Goal: Find contact information: Find contact information

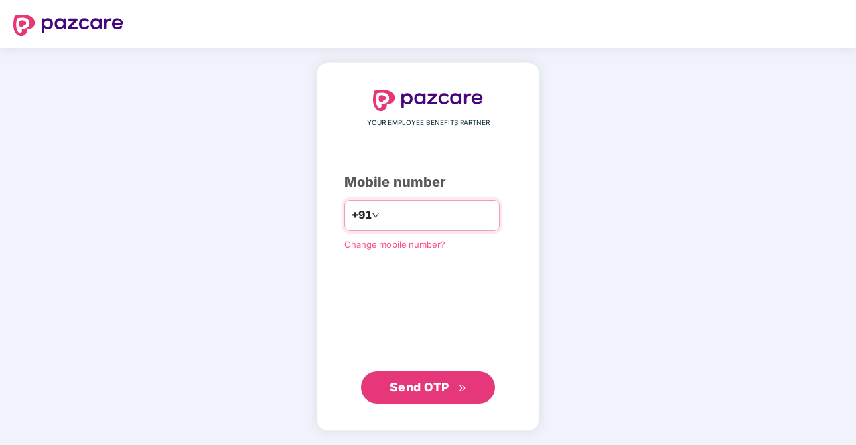
type input "**********"
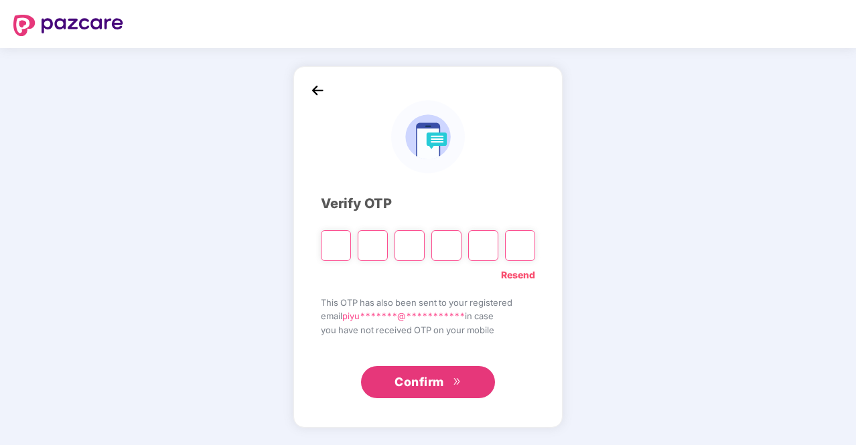
type input "*"
click at [392, 267] on div "Resend" at bounding box center [428, 271] width 214 height 21
click at [415, 252] on input "Digit 3" at bounding box center [409, 245] width 30 height 31
type input "*"
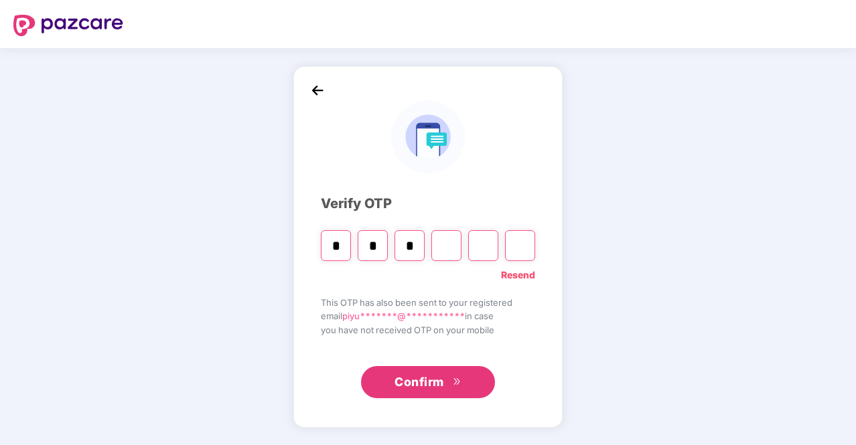
type input "*"
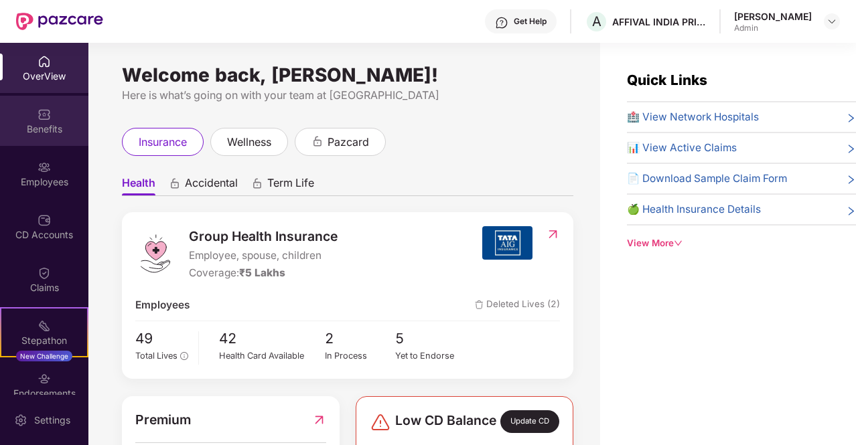
click at [44, 117] on img at bounding box center [44, 114] width 13 height 13
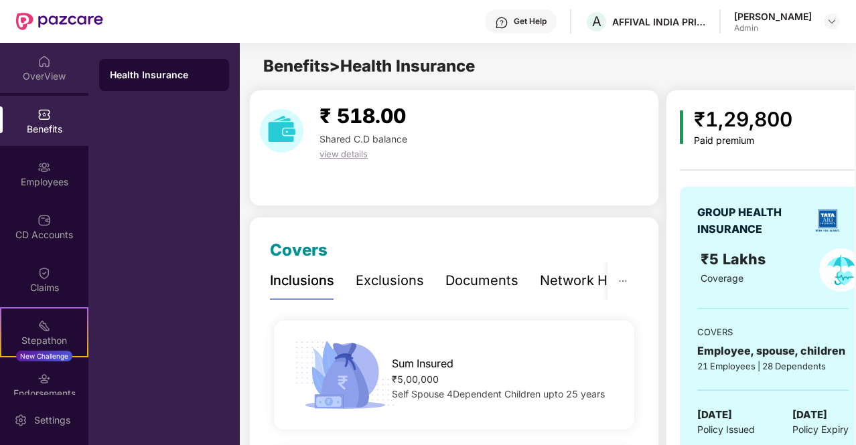
click at [44, 70] on div "OverView" at bounding box center [44, 76] width 88 height 13
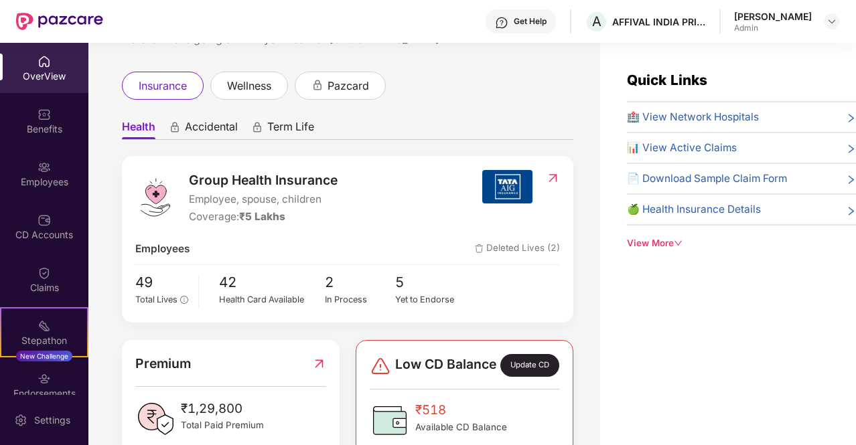
scroll to position [134, 0]
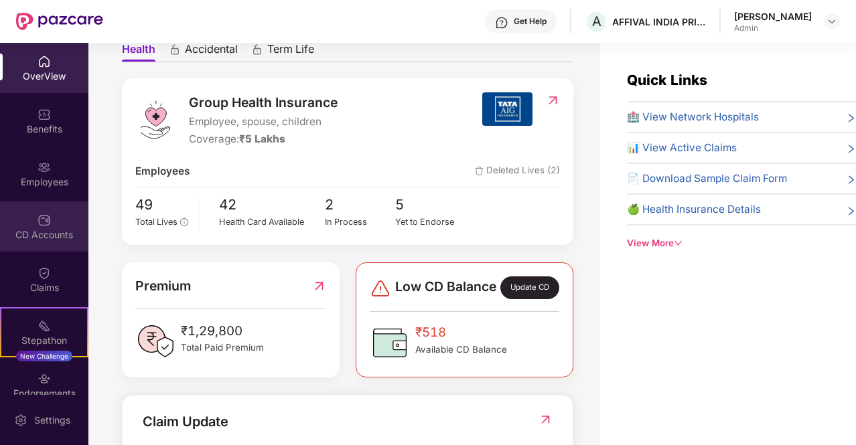
click at [50, 224] on div "CD Accounts" at bounding box center [44, 227] width 88 height 50
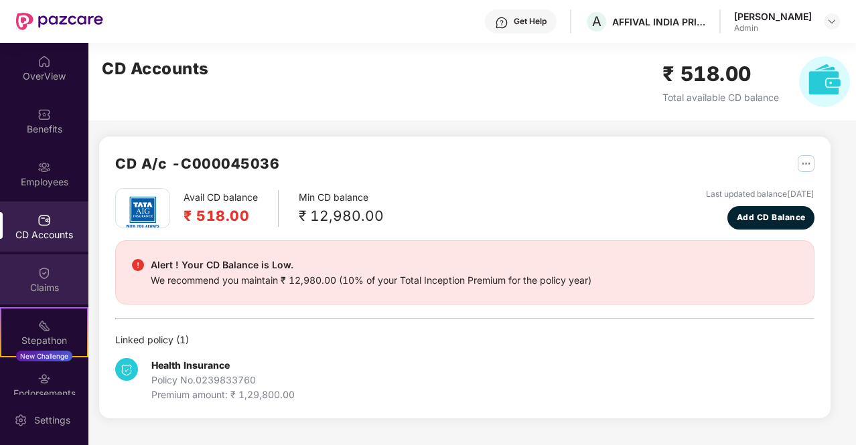
click at [50, 278] on div "Claims" at bounding box center [44, 280] width 88 height 50
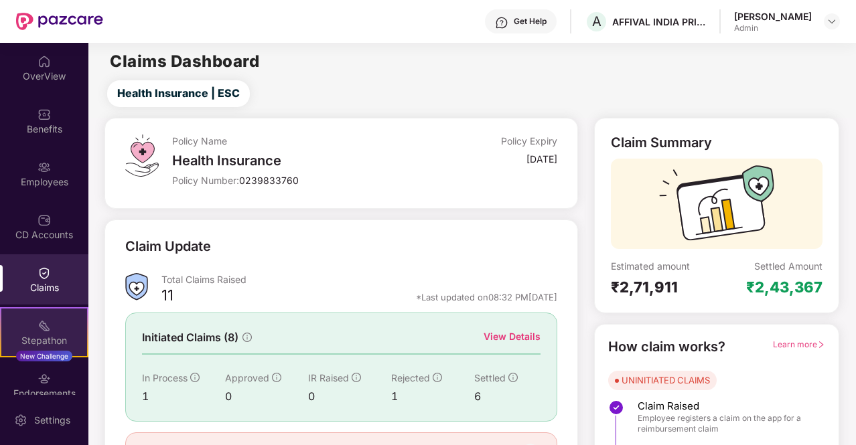
click at [51, 356] on div "New Challenge" at bounding box center [44, 356] width 56 height 11
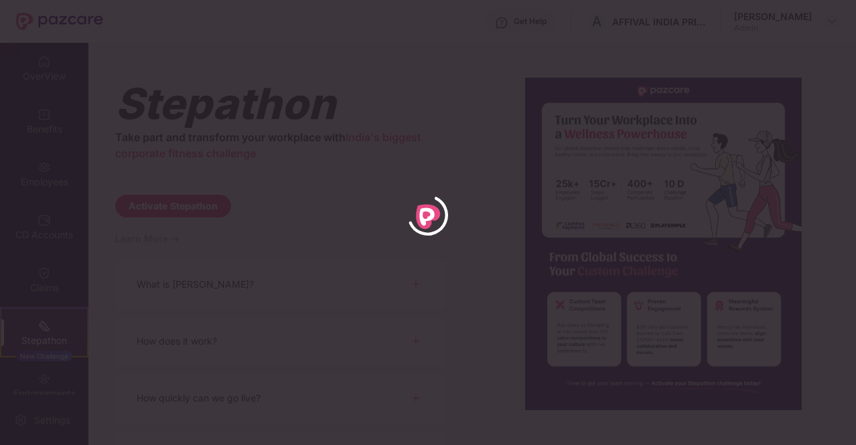
click at [751, 60] on div at bounding box center [428, 222] width 856 height 445
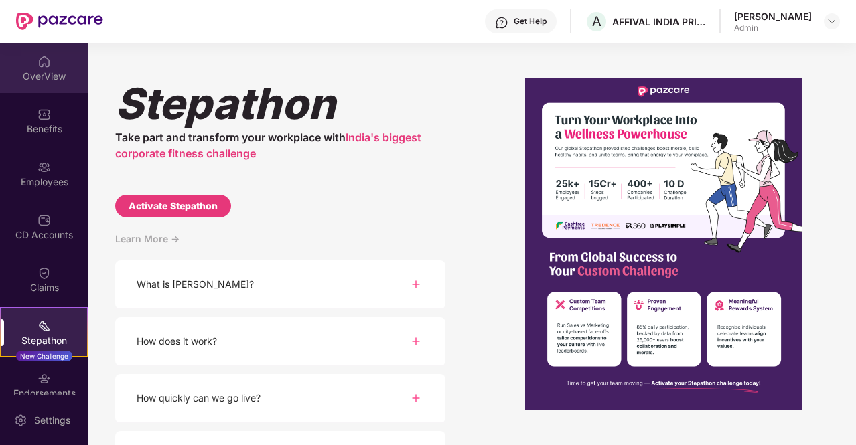
click at [58, 70] on div "OverView" at bounding box center [44, 76] width 88 height 13
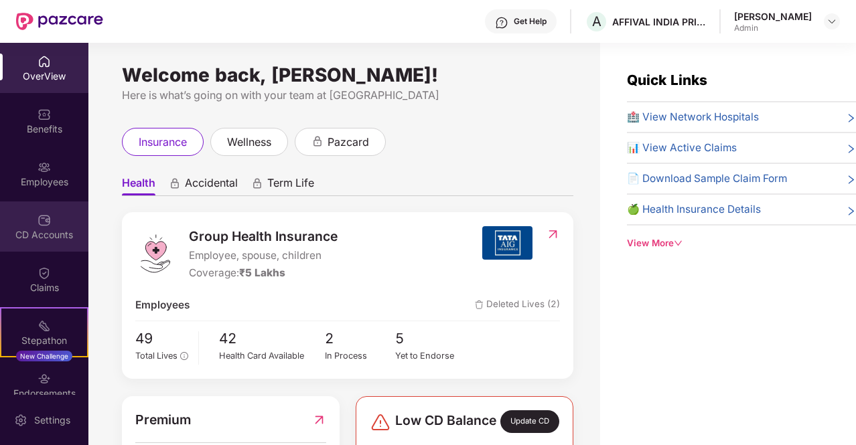
click at [46, 236] on div "CD Accounts" at bounding box center [44, 234] width 88 height 13
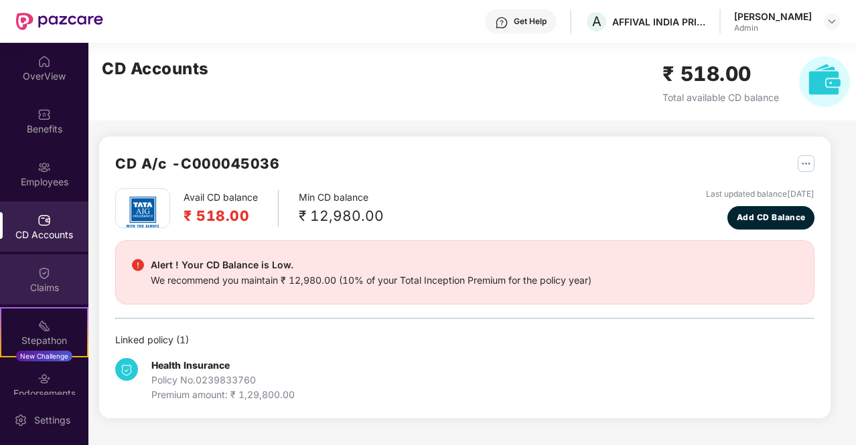
click at [48, 275] on img at bounding box center [44, 273] width 13 height 13
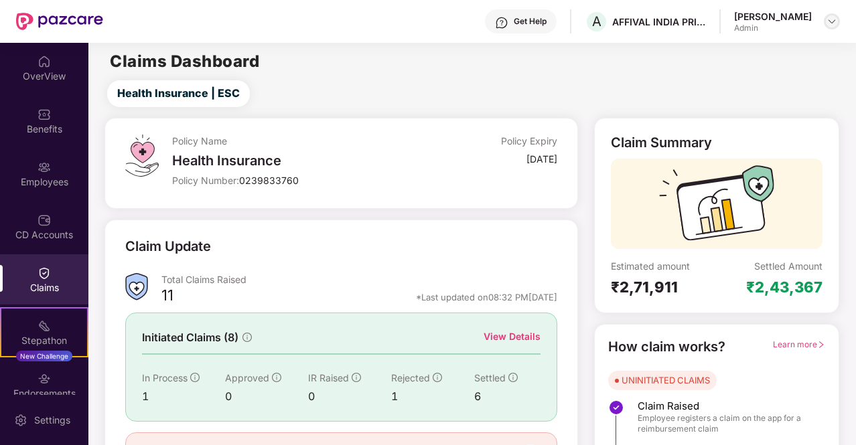
click at [839, 18] on div at bounding box center [832, 21] width 16 height 16
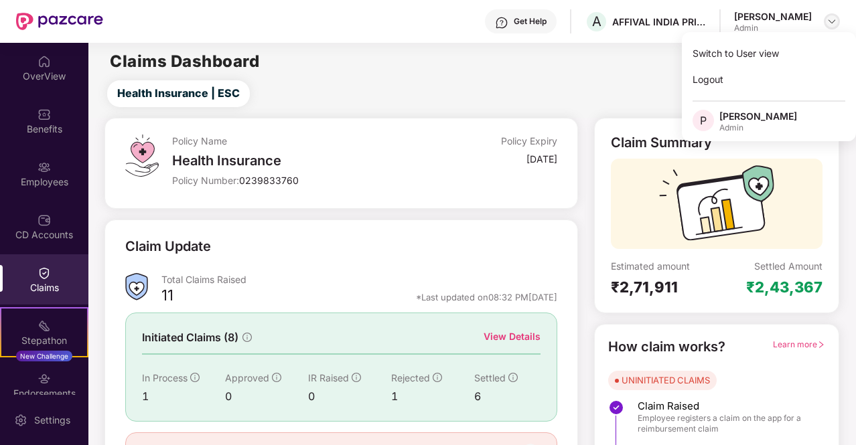
click at [836, 21] on img at bounding box center [831, 21] width 11 height 11
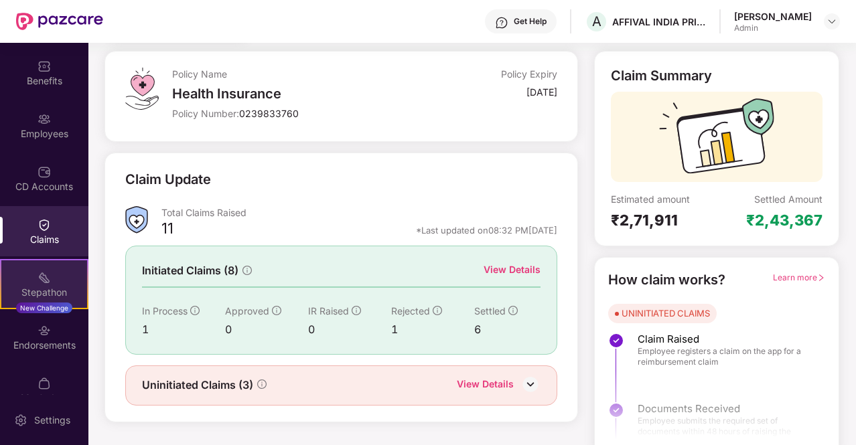
scroll to position [67, 0]
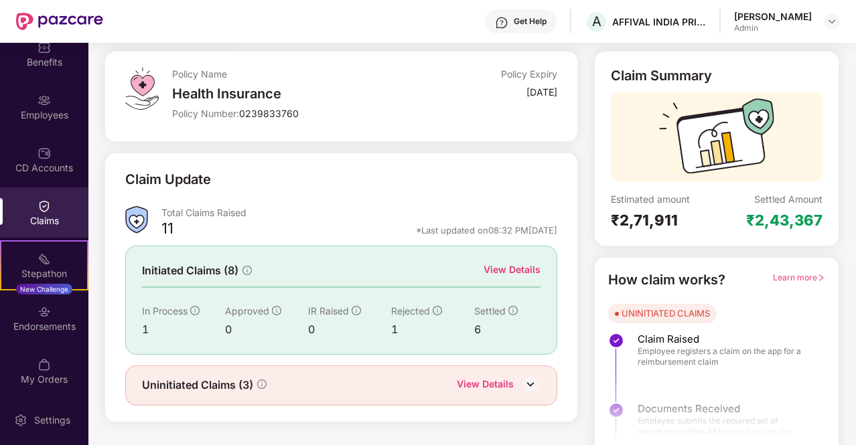
click at [530, 382] on img at bounding box center [530, 384] width 20 height 20
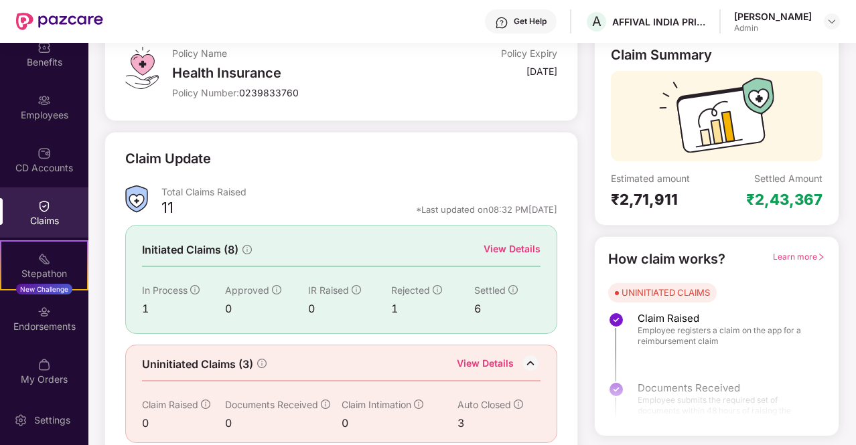
scroll to position [99, 0]
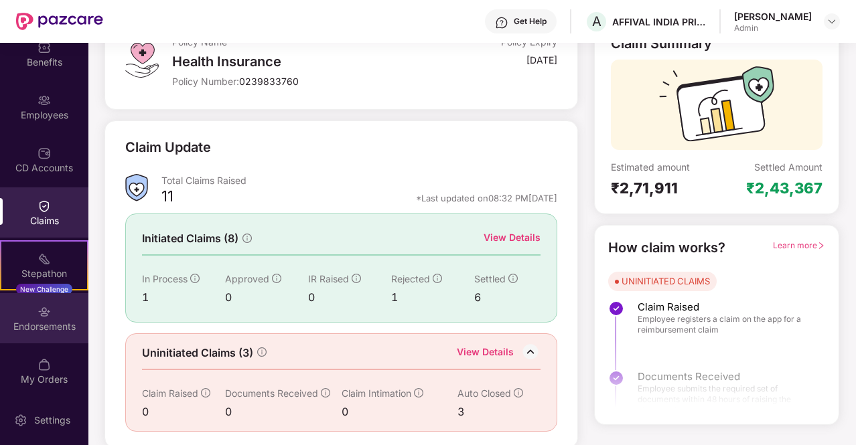
click at [43, 321] on div "Endorsements" at bounding box center [44, 326] width 88 height 13
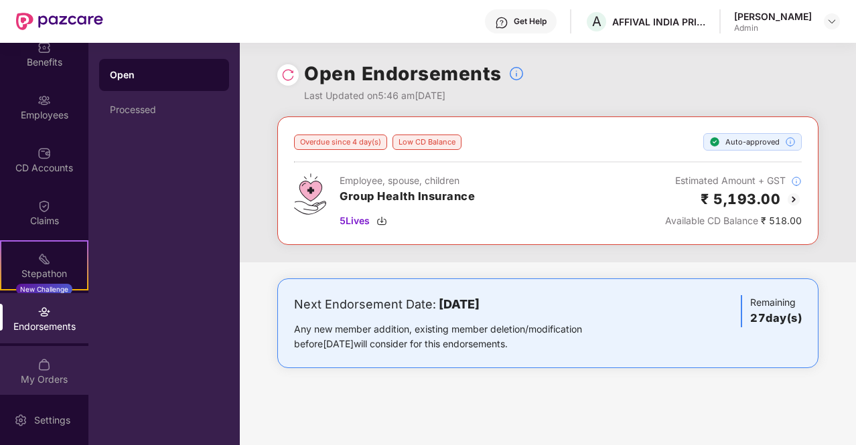
click at [44, 370] on img at bounding box center [44, 364] width 13 height 13
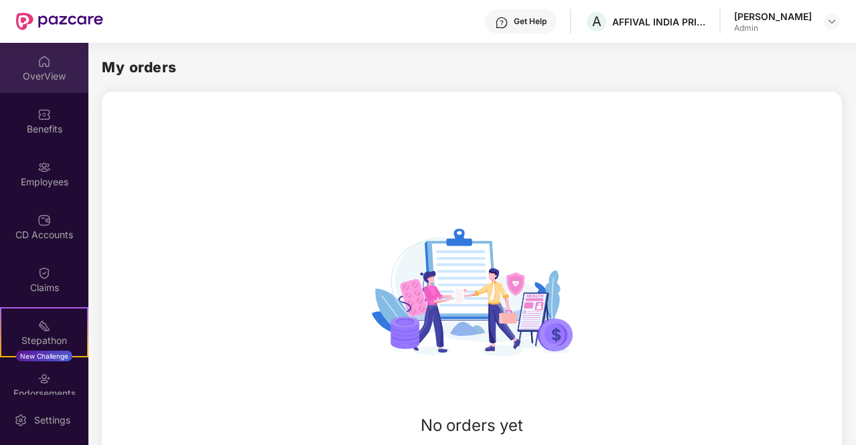
click at [38, 70] on div "OverView" at bounding box center [44, 76] width 88 height 13
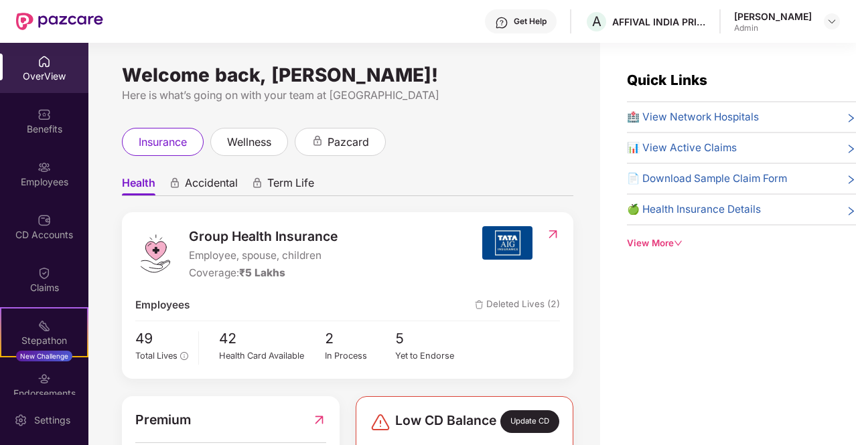
click at [675, 242] on icon "down" at bounding box center [678, 243] width 9 height 9
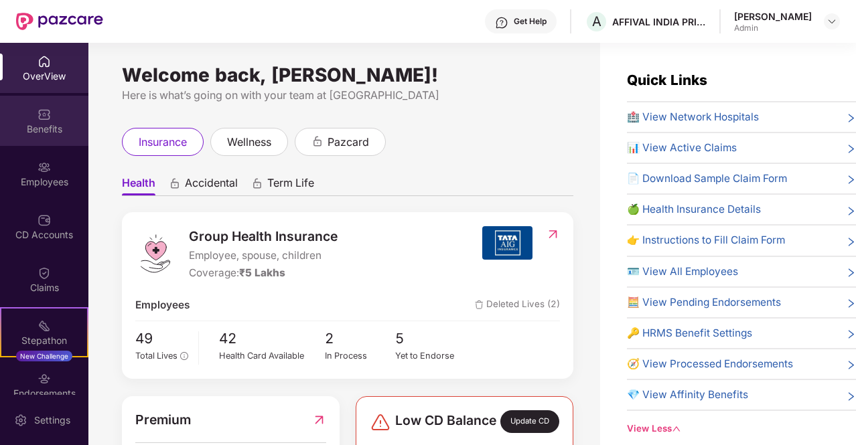
click at [38, 128] on div "Benefits" at bounding box center [44, 129] width 88 height 13
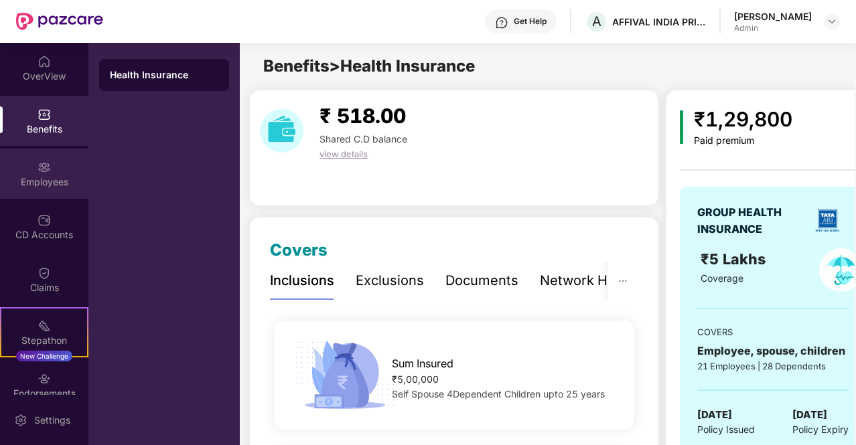
click at [46, 175] on div "Employees" at bounding box center [44, 181] width 88 height 13
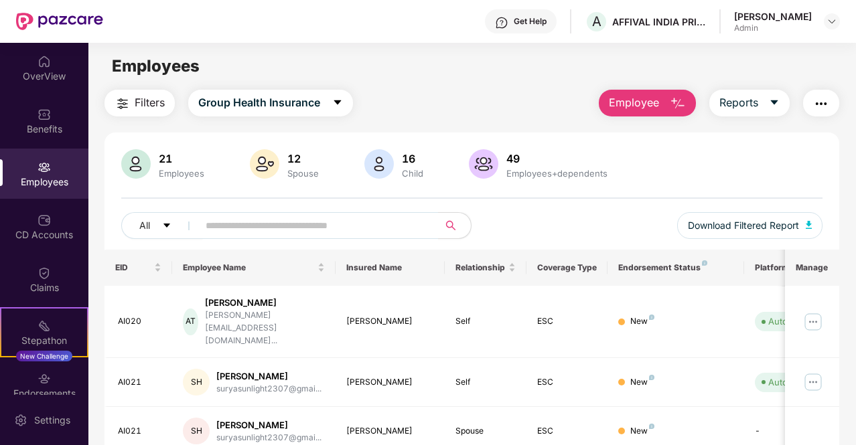
click at [828, 101] on img "button" at bounding box center [821, 104] width 16 height 16
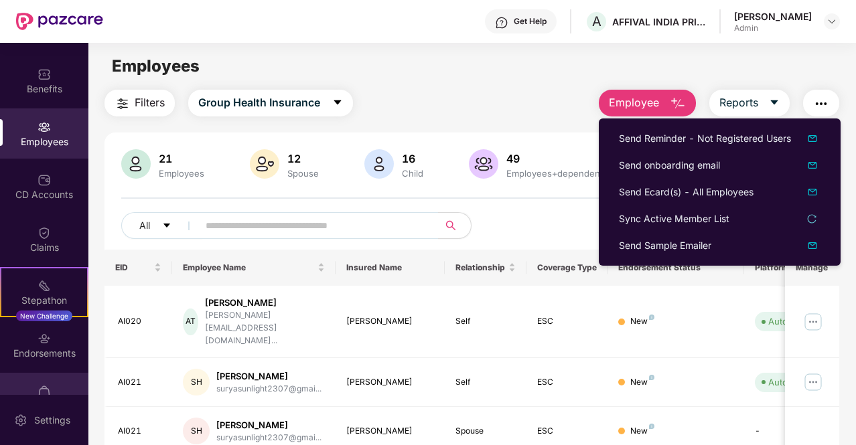
scroll to position [70, 0]
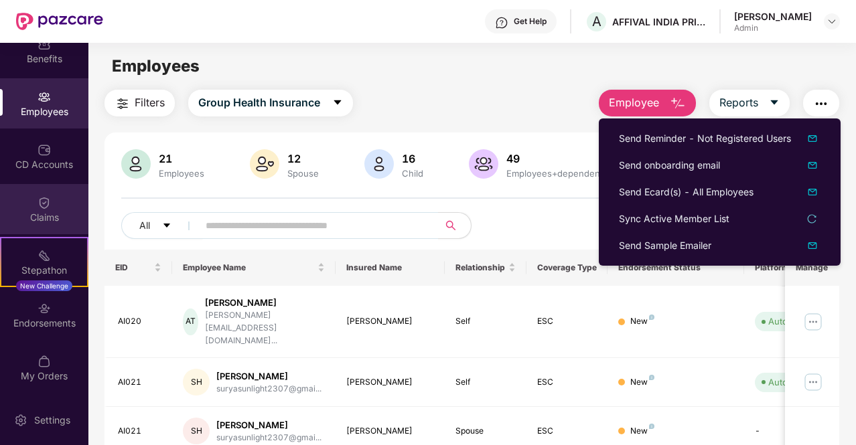
click at [42, 211] on div "Claims" at bounding box center [44, 217] width 88 height 13
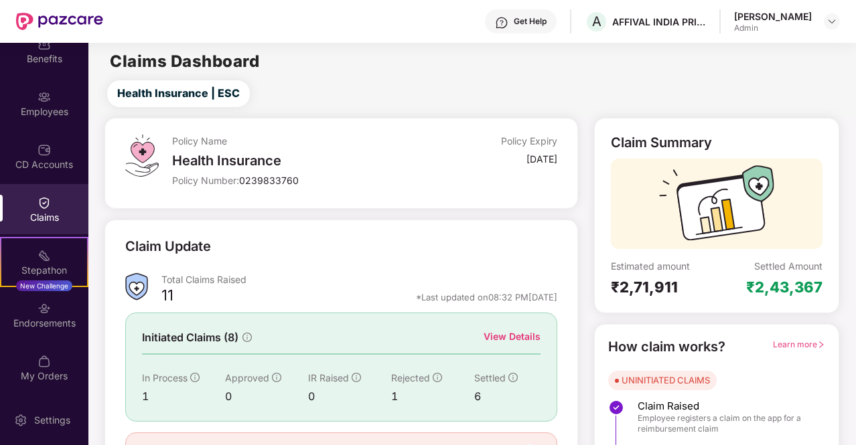
scroll to position [78, 0]
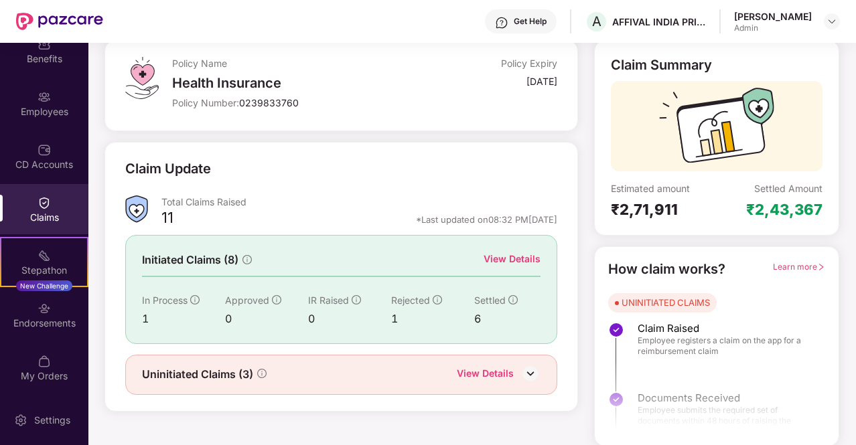
click at [524, 255] on div "View Details" at bounding box center [512, 259] width 57 height 15
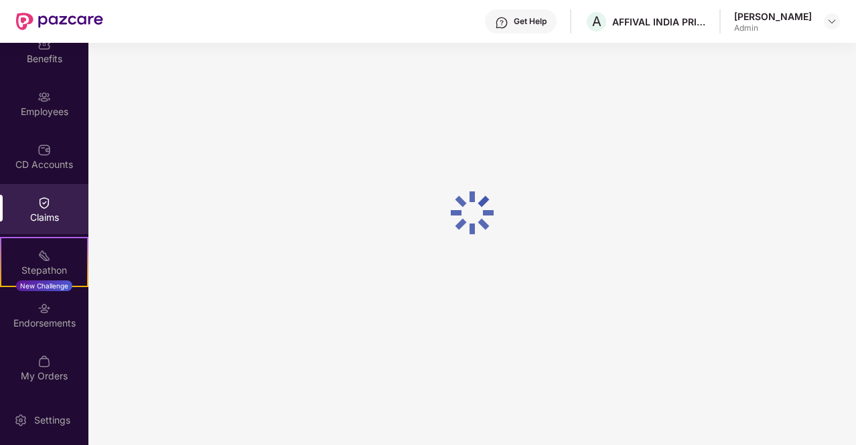
scroll to position [43, 0]
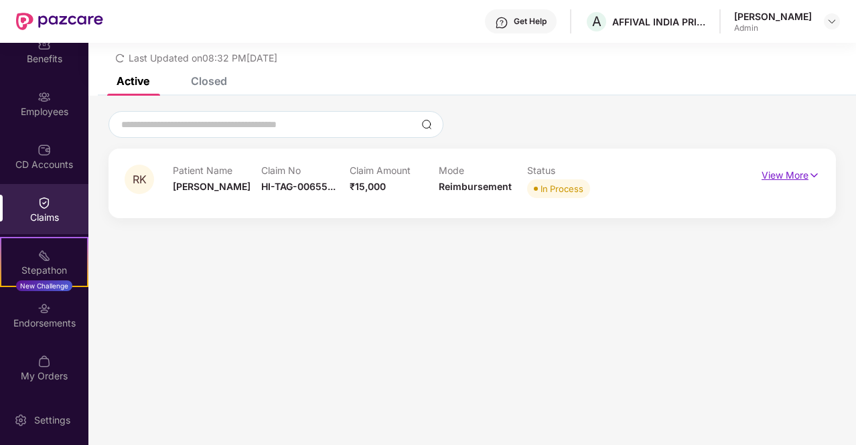
click at [806, 173] on p "View More" at bounding box center [791, 174] width 58 height 18
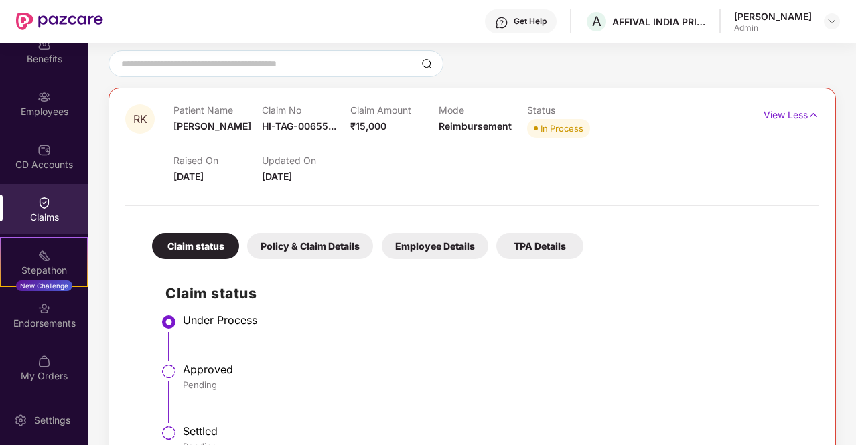
scroll to position [149, 0]
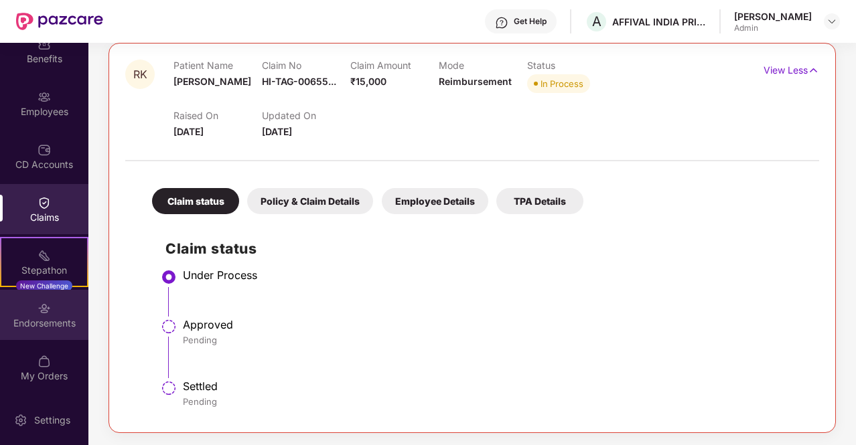
click at [50, 318] on div "Endorsements" at bounding box center [44, 323] width 88 height 13
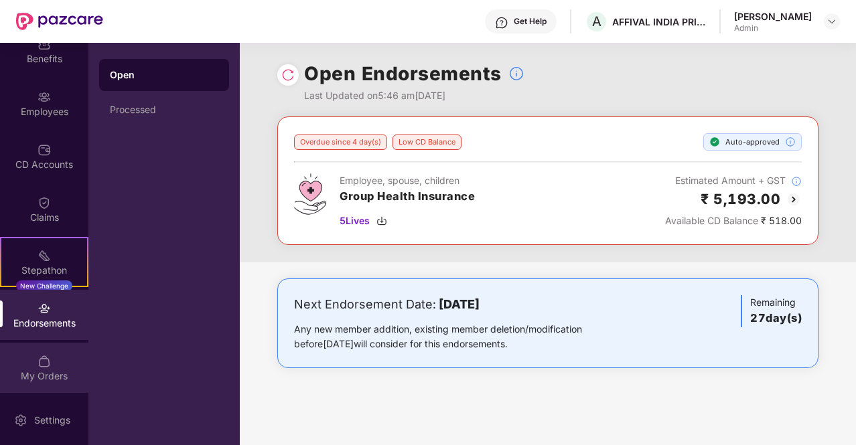
click at [46, 365] on img at bounding box center [44, 361] width 13 height 13
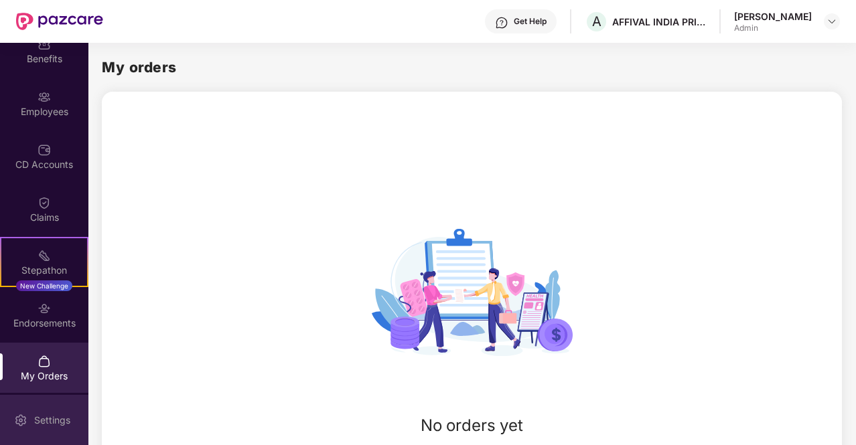
click at [48, 425] on div "Settings" at bounding box center [52, 420] width 44 height 13
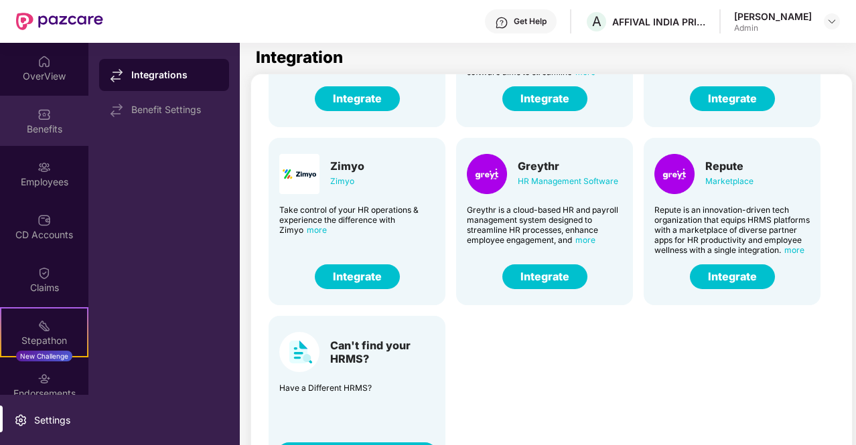
click at [51, 109] on div "Benefits" at bounding box center [44, 121] width 88 height 50
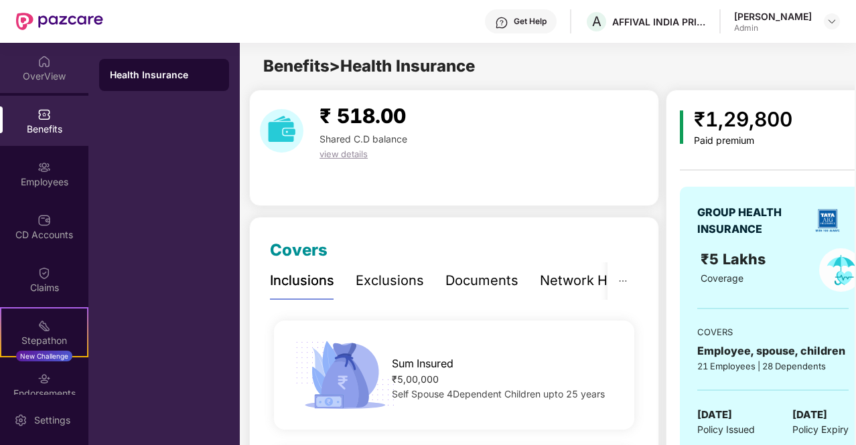
click at [40, 82] on div "OverView" at bounding box center [44, 68] width 88 height 50
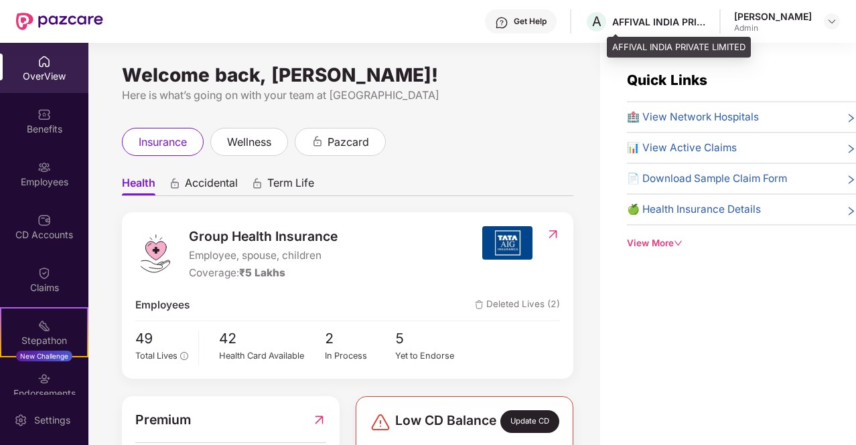
click at [684, 21] on div "AFFIVAL INDIA PRIVATE LIMITED" at bounding box center [659, 21] width 94 height 13
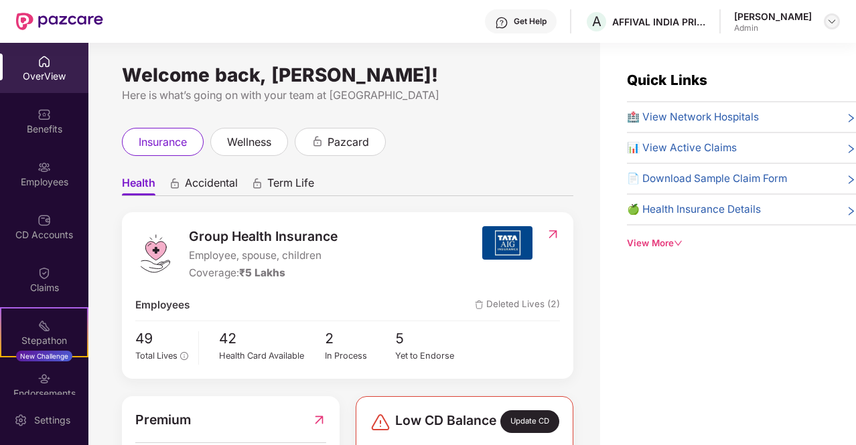
click at [829, 25] on img at bounding box center [831, 21] width 11 height 11
click at [547, 25] on div "Get Help" at bounding box center [530, 21] width 33 height 11
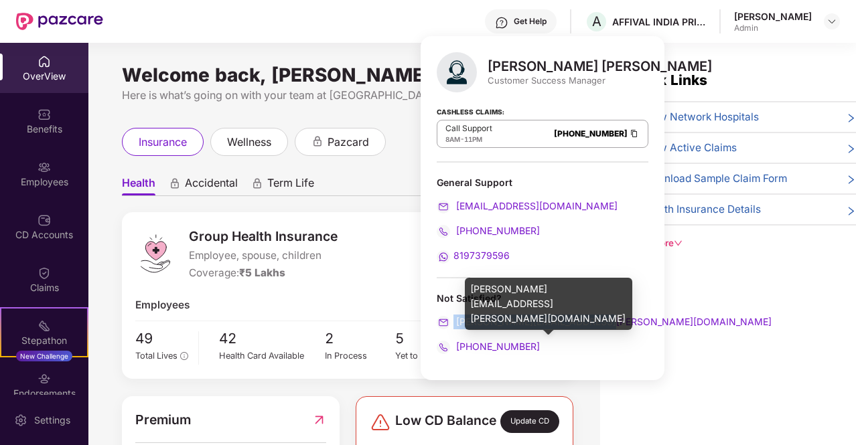
drag, startPoint x: 605, startPoint y: 322, endPoint x: 455, endPoint y: 325, distance: 150.7
click at [455, 325] on div "[PERSON_NAME][EMAIL_ADDRESS][PERSON_NAME][DOMAIN_NAME]" at bounding box center [543, 322] width 212 height 15
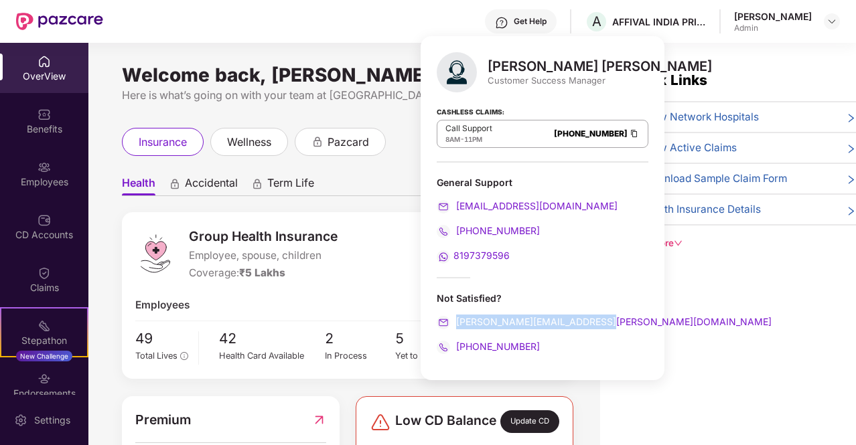
copy span "[PERSON_NAME][EMAIL_ADDRESS][PERSON_NAME][DOMAIN_NAME]"
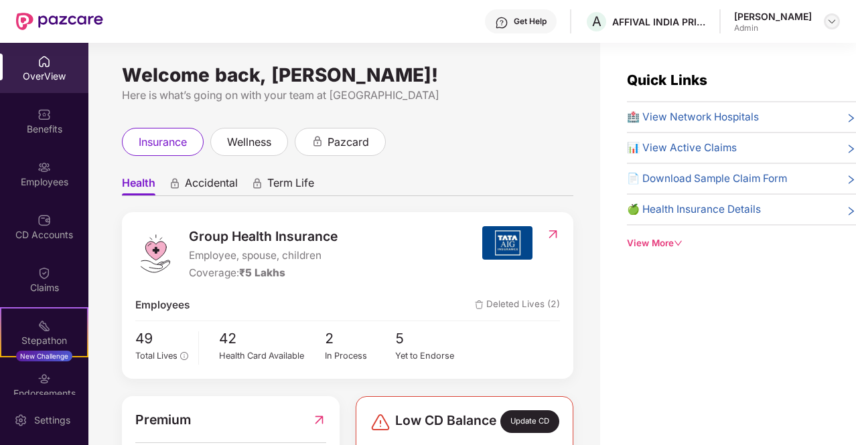
click at [828, 23] on img at bounding box center [831, 21] width 11 height 11
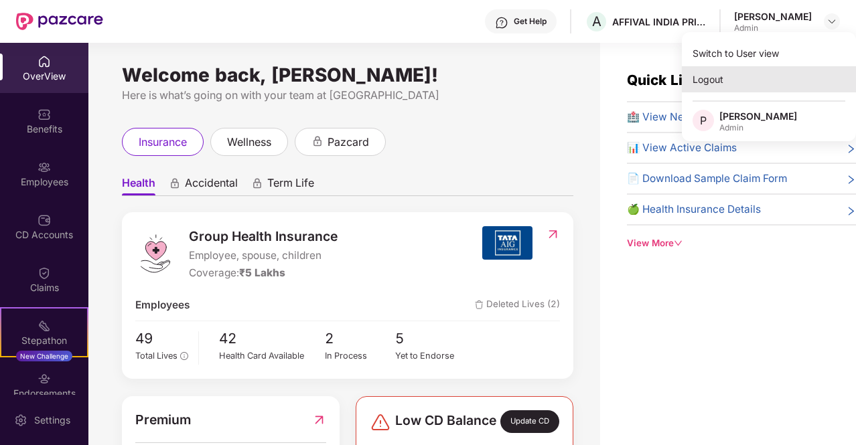
click at [713, 83] on div "Logout" at bounding box center [769, 79] width 174 height 26
